Goal: Transaction & Acquisition: Purchase product/service

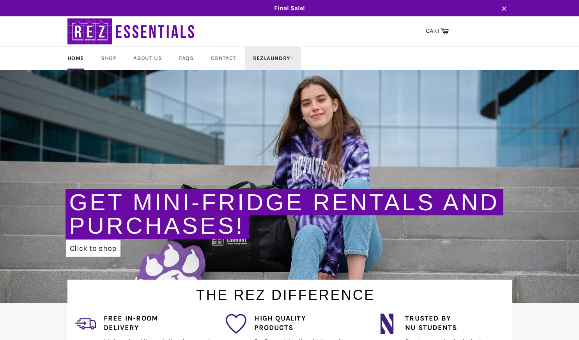
click at [273, 55] on link "RezLaundry" at bounding box center [273, 58] width 56 height 23
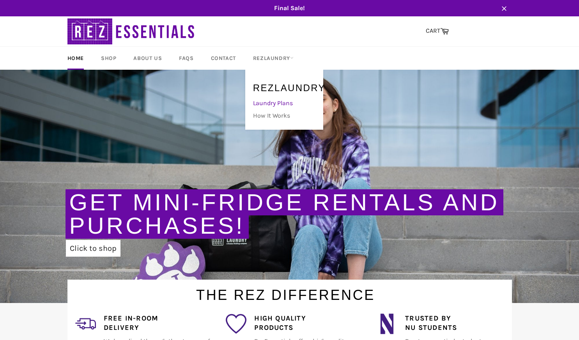
click at [276, 103] on link "Laundry Plans" at bounding box center [282, 103] width 66 height 12
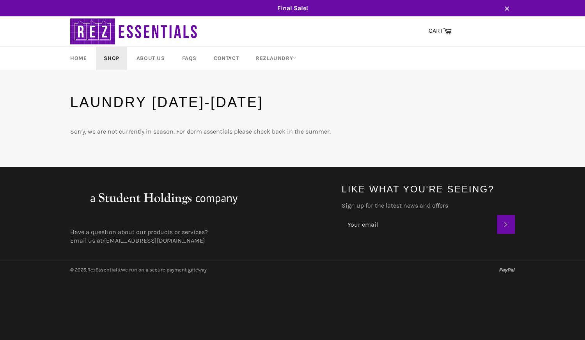
click at [113, 58] on link "Shop" at bounding box center [111, 58] width 31 height 23
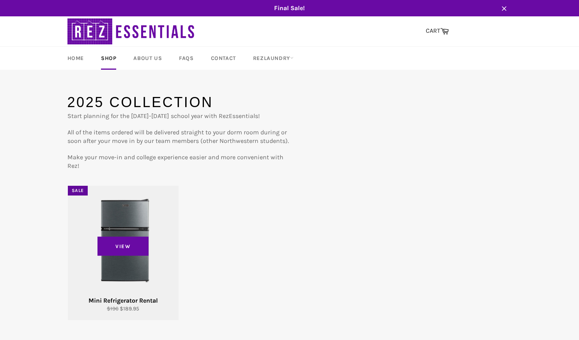
click at [126, 228] on div "View" at bounding box center [123, 253] width 111 height 134
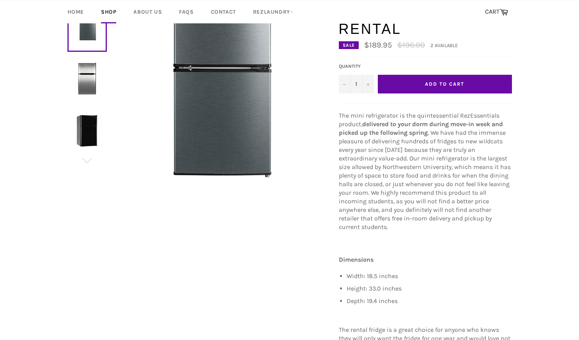
scroll to position [93, 0]
